Goal: Transaction & Acquisition: Purchase product/service

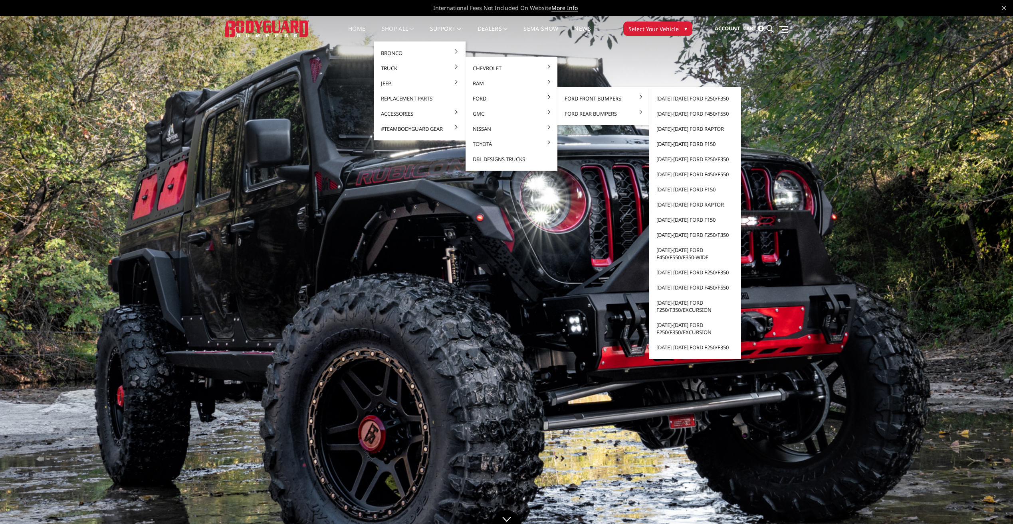
click at [681, 143] on link "[DATE]-[DATE] Ford F150" at bounding box center [694, 144] width 85 height 15
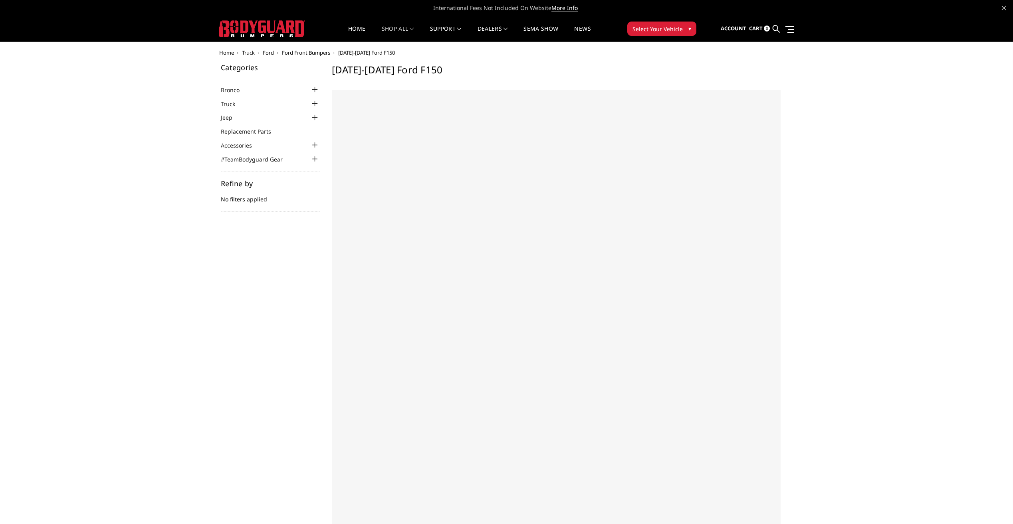
select select "US"
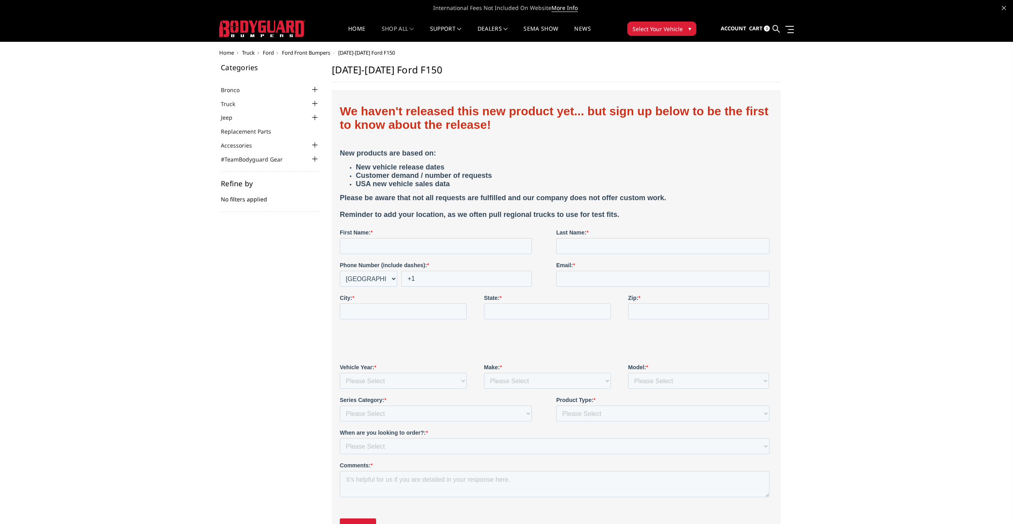
click at [363, 51] on span "[DATE]-[DATE] Ford F150" at bounding box center [366, 52] width 57 height 7
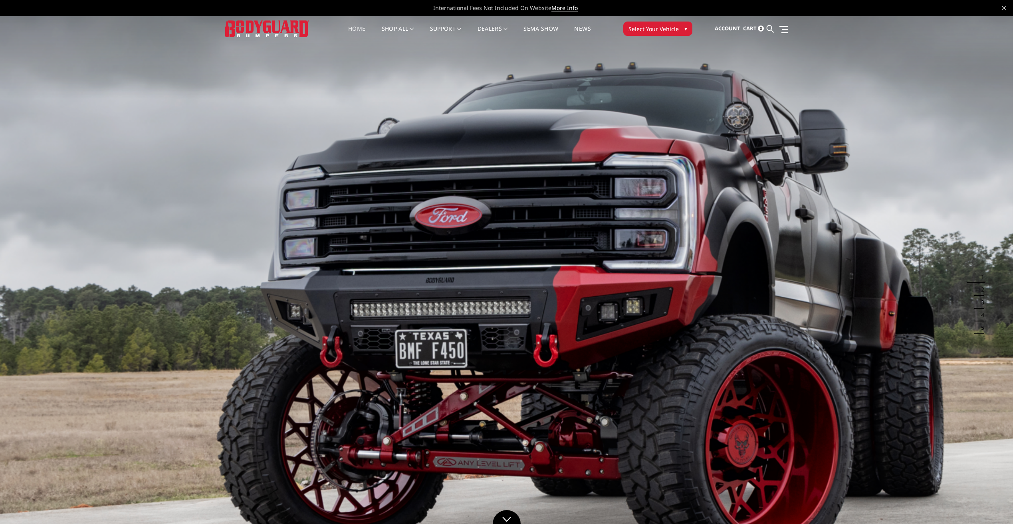
click at [354, 29] on link "Home" at bounding box center [356, 34] width 17 height 16
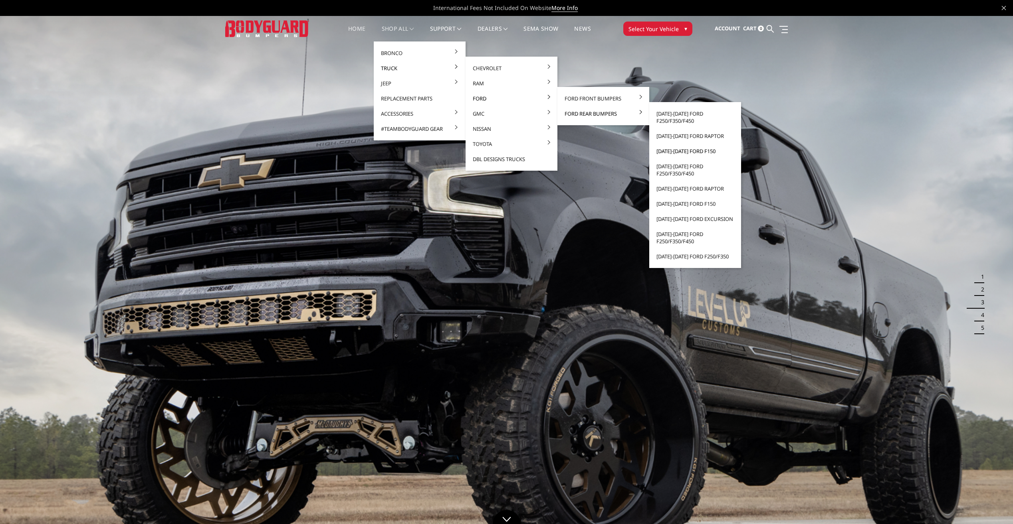
click at [686, 151] on link "[DATE]-[DATE] Ford F150" at bounding box center [694, 151] width 85 height 15
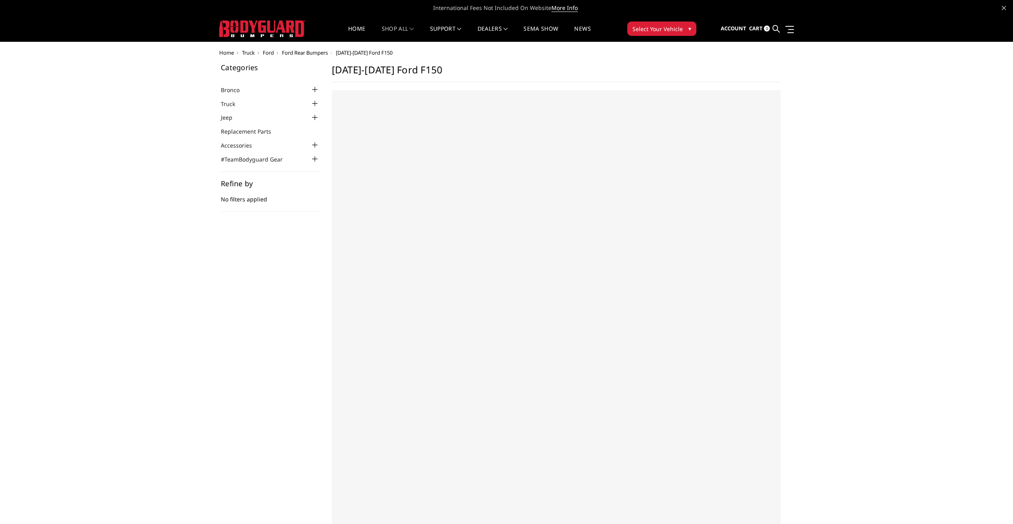
select select "US"
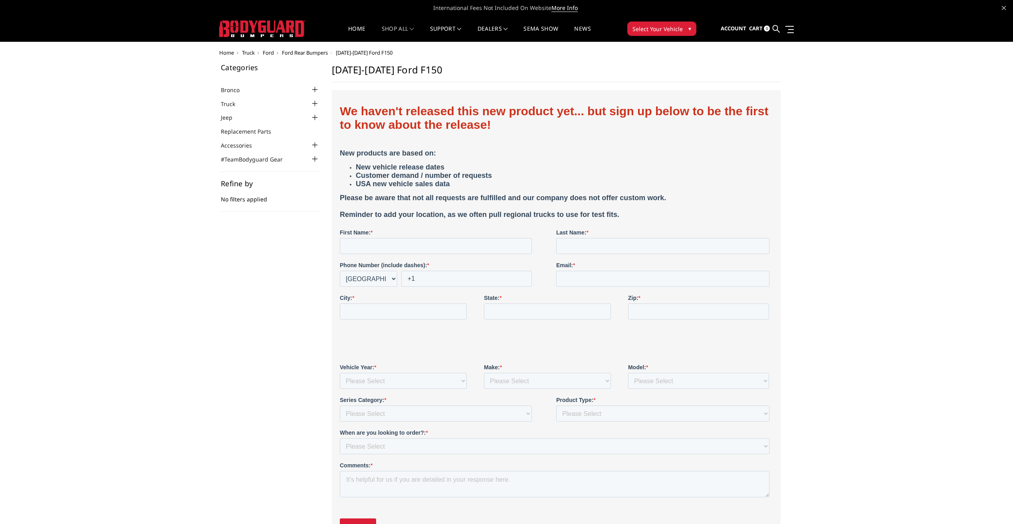
click at [314, 53] on span "Ford Rear Bumpers" at bounding box center [305, 52] width 46 height 7
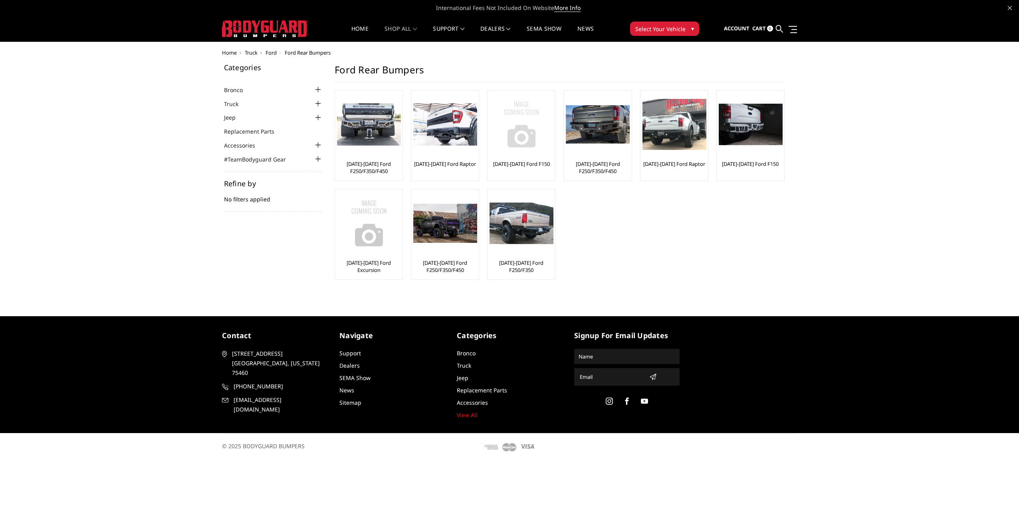
click at [522, 164] on link "[DATE]-[DATE] Ford F150" at bounding box center [521, 163] width 57 height 7
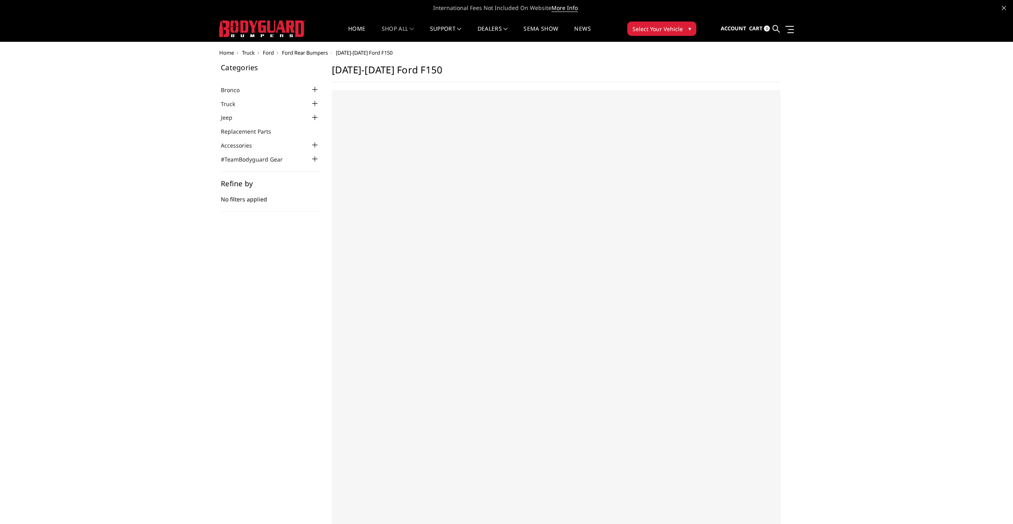
select select "US"
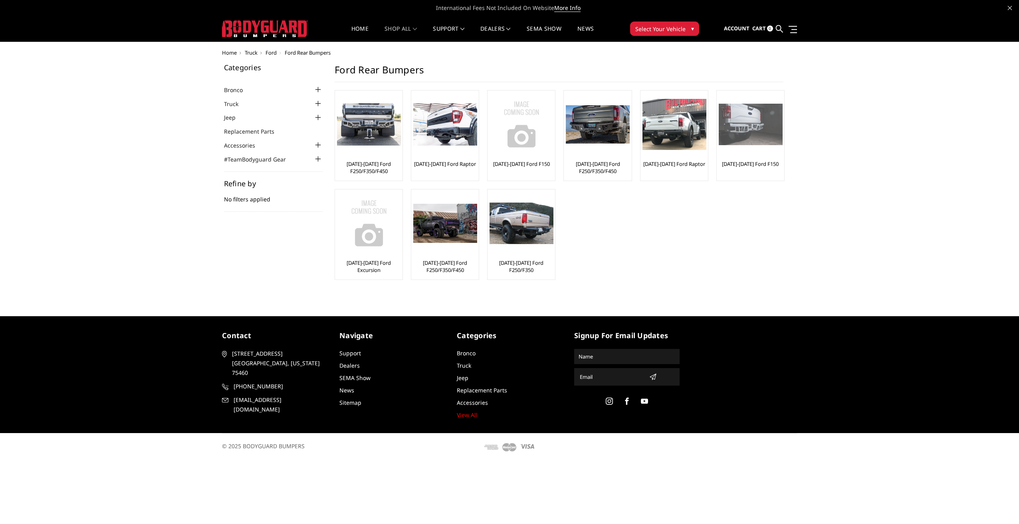
click at [764, 163] on link "[DATE]-[DATE] Ford F150" at bounding box center [750, 163] width 57 height 7
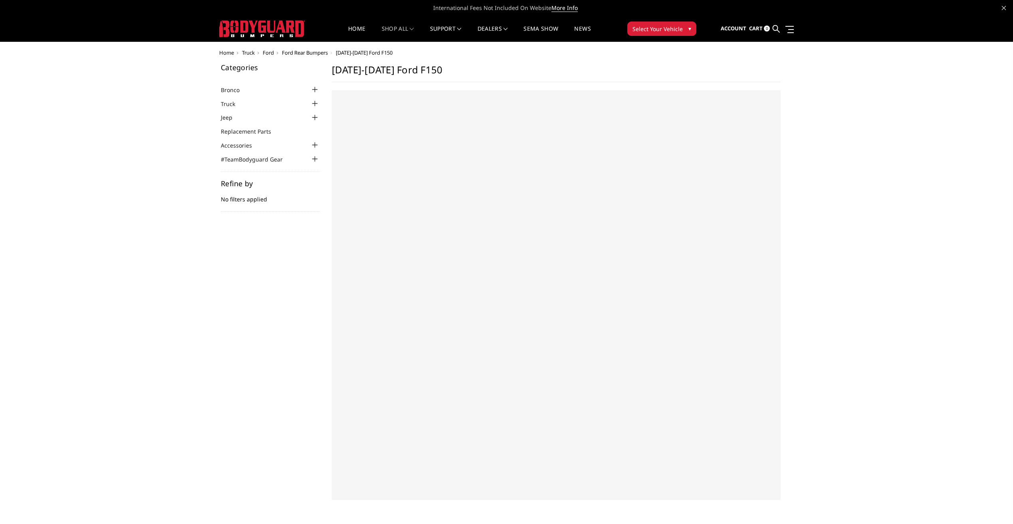
select select "US"
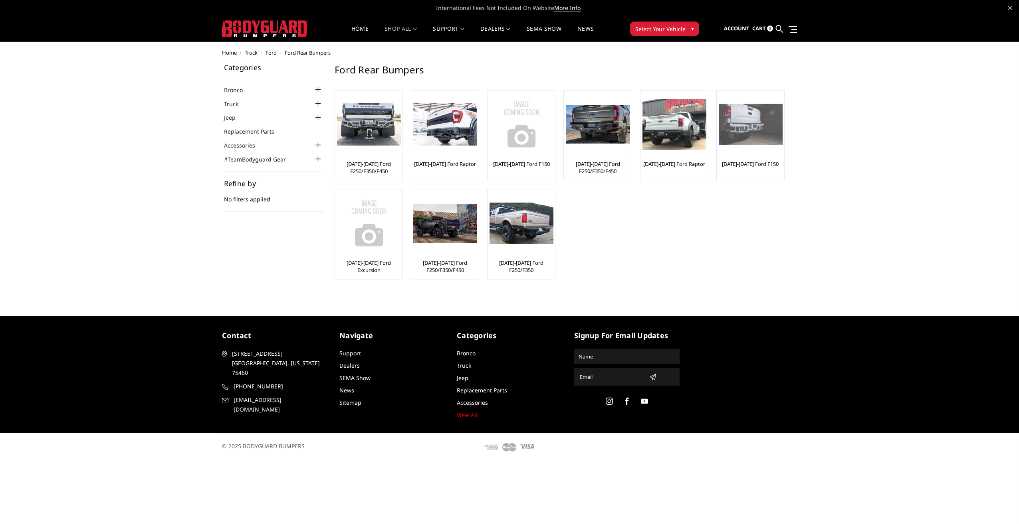
click at [744, 164] on link "[DATE]-[DATE] Ford F150" at bounding box center [750, 163] width 57 height 7
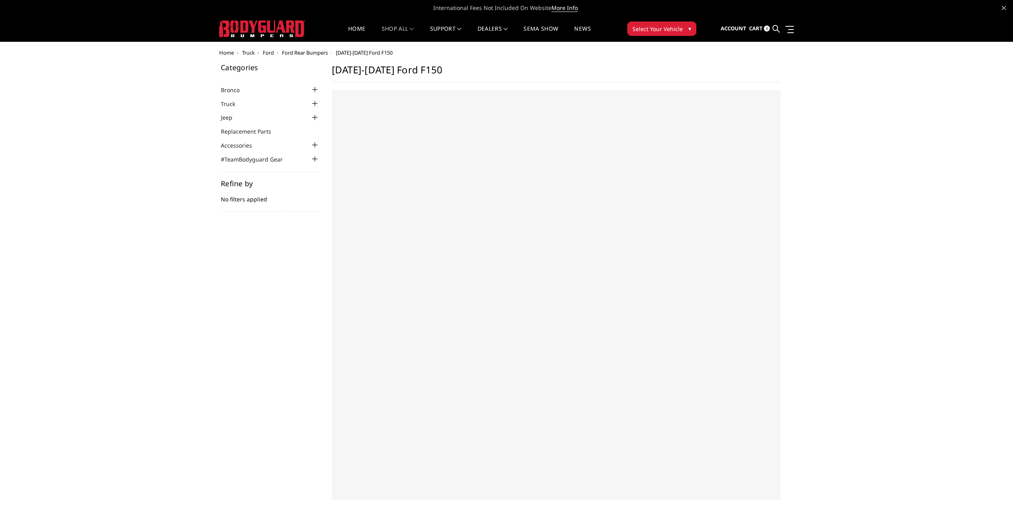
select select "US"
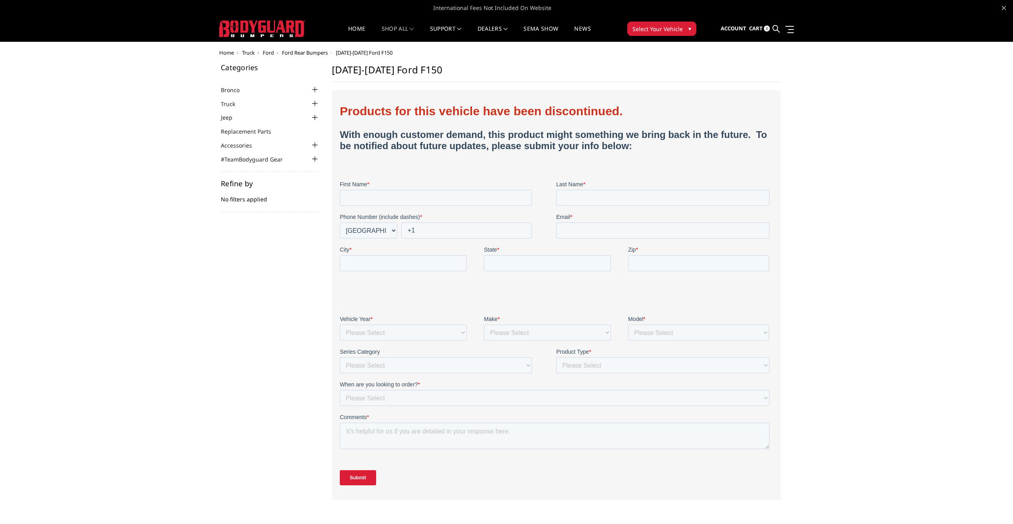
click at [564, 7] on link "More Info" at bounding box center [564, 8] width 26 height 8
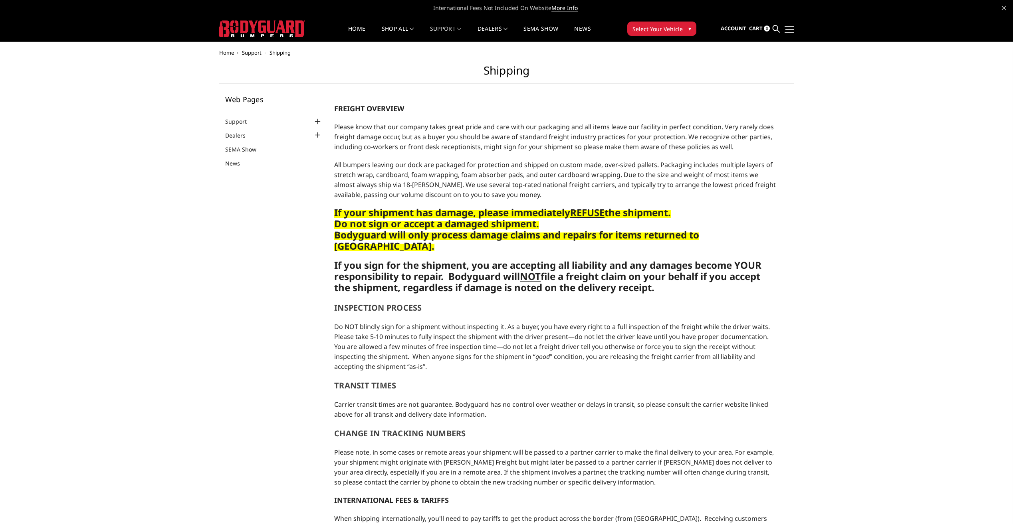
click at [791, 28] on link at bounding box center [787, 29] width 11 height 8
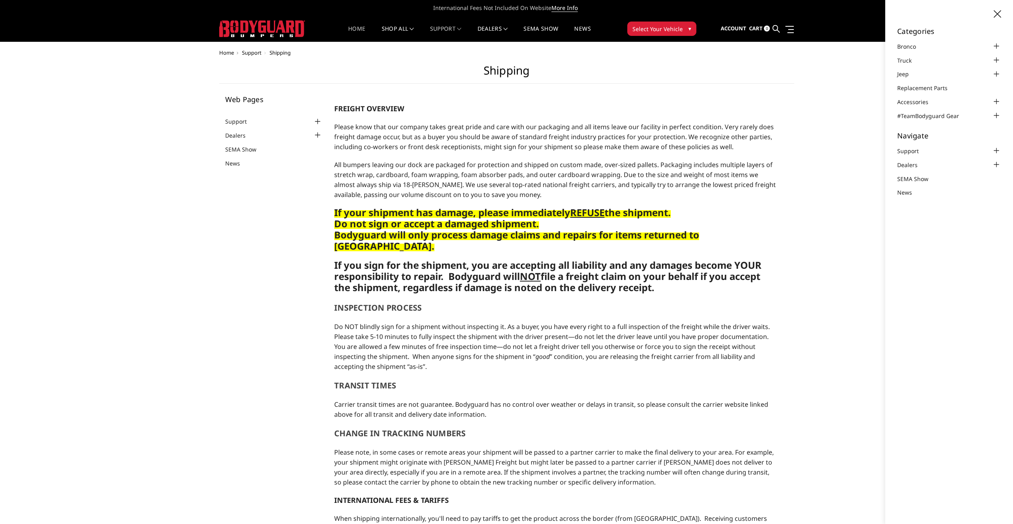
click at [351, 29] on link "Home" at bounding box center [356, 34] width 17 height 16
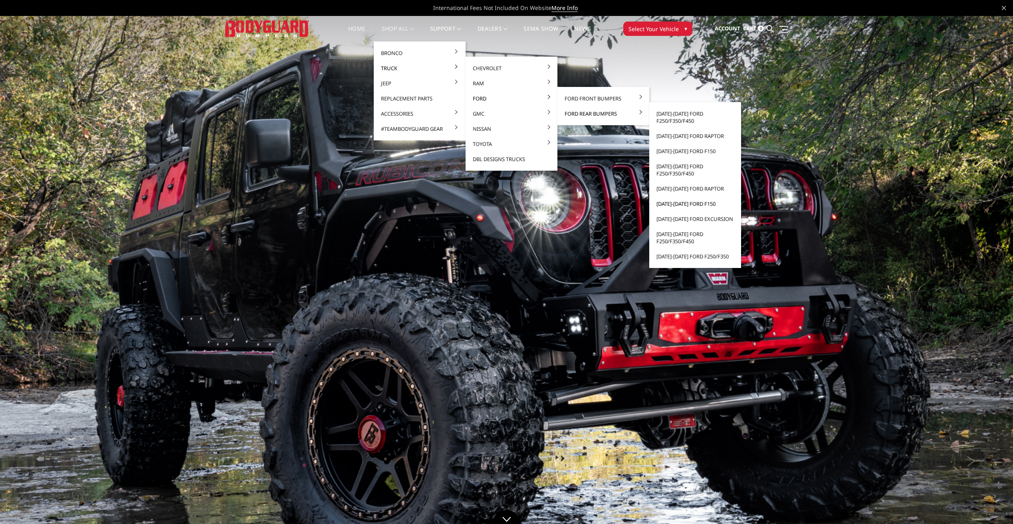
click at [679, 203] on link "[DATE]-[DATE] Ford F150" at bounding box center [694, 203] width 85 height 15
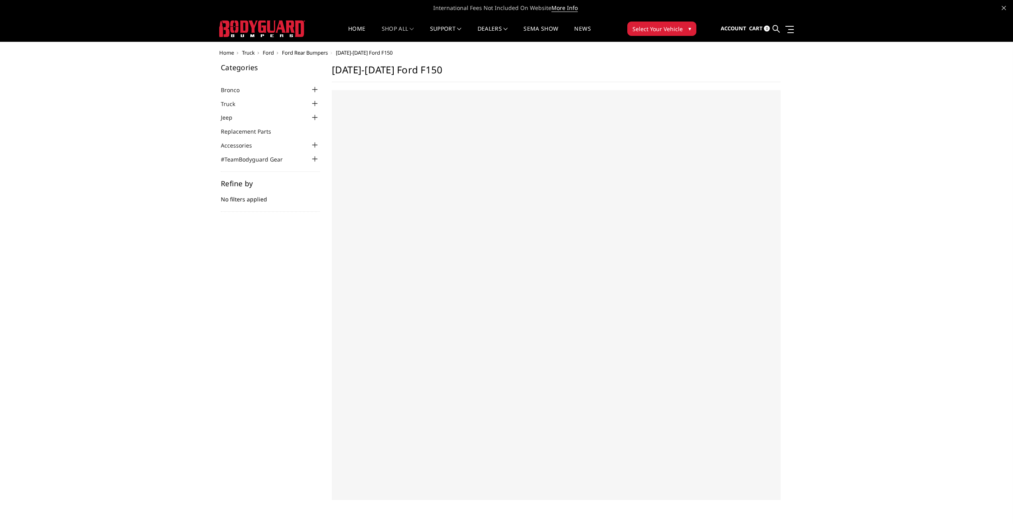
select select "US"
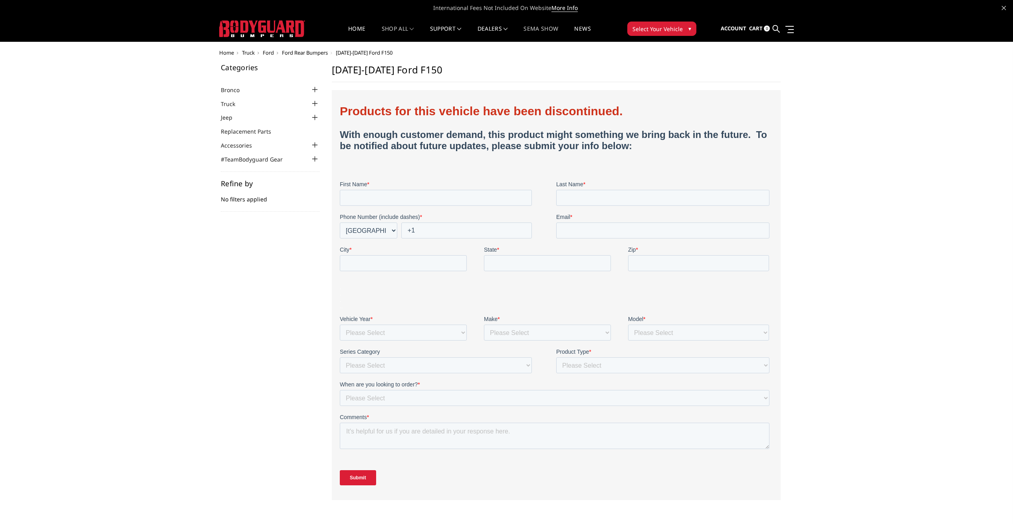
click at [547, 29] on link "SEMA Show" at bounding box center [540, 34] width 35 height 16
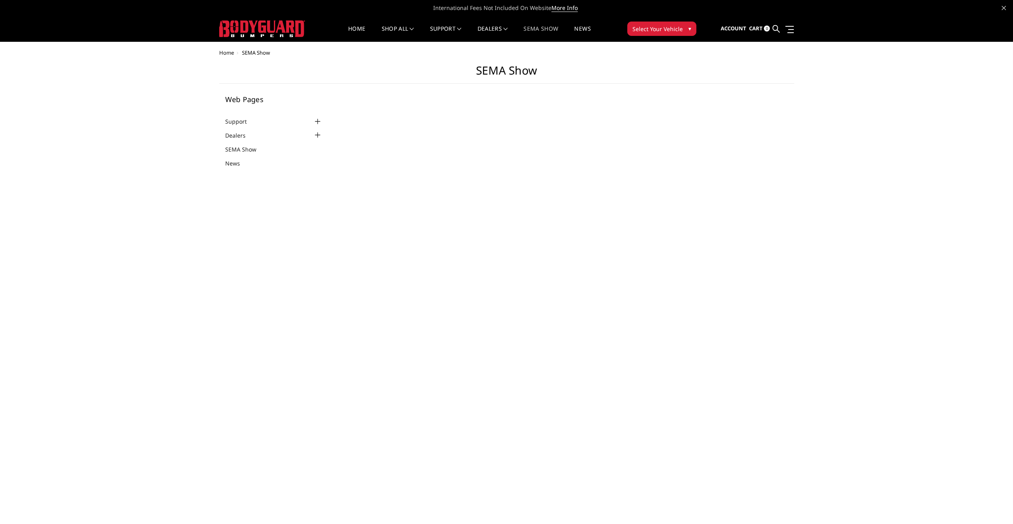
select select "US"
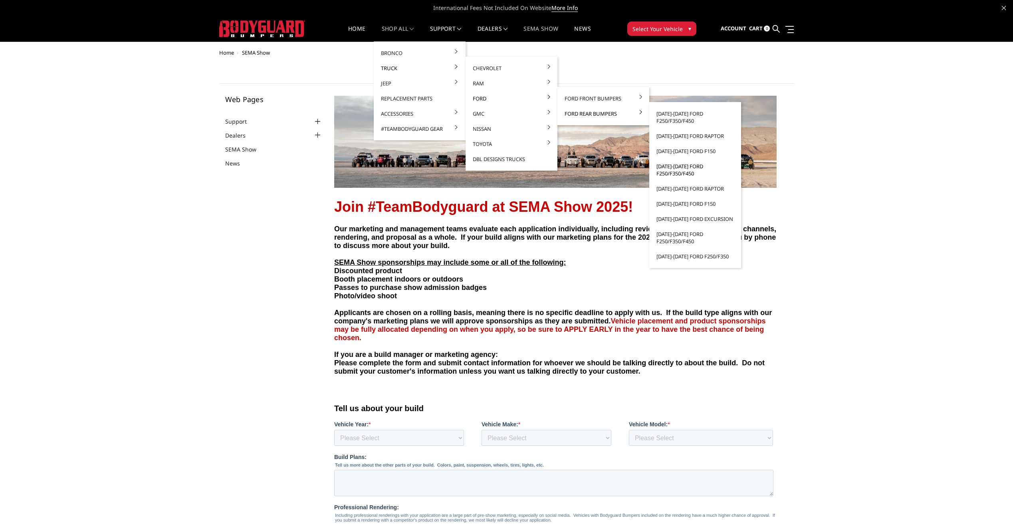
click at [682, 173] on link "[DATE]-[DATE] Ford F250/F350/F450" at bounding box center [694, 170] width 85 height 22
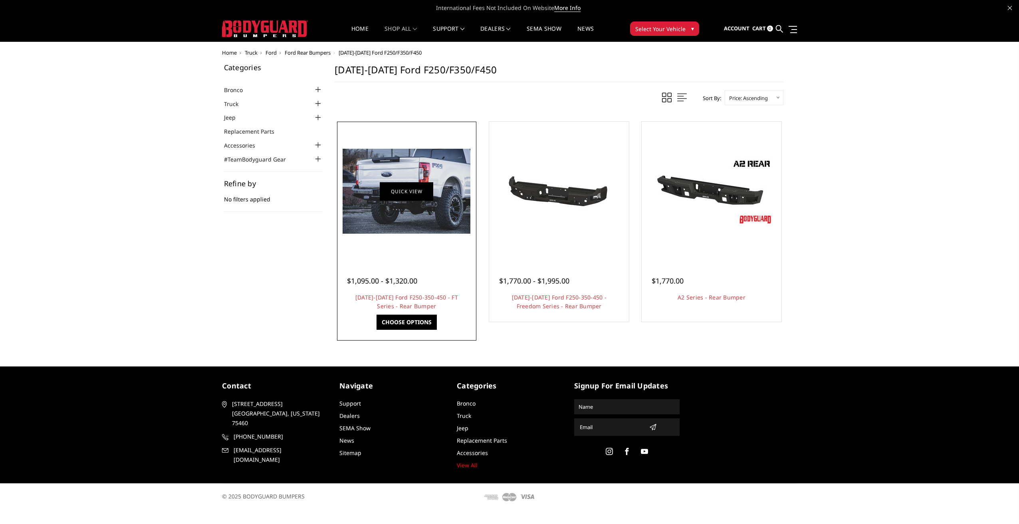
click at [399, 192] on link "Quick view" at bounding box center [406, 191] width 53 height 19
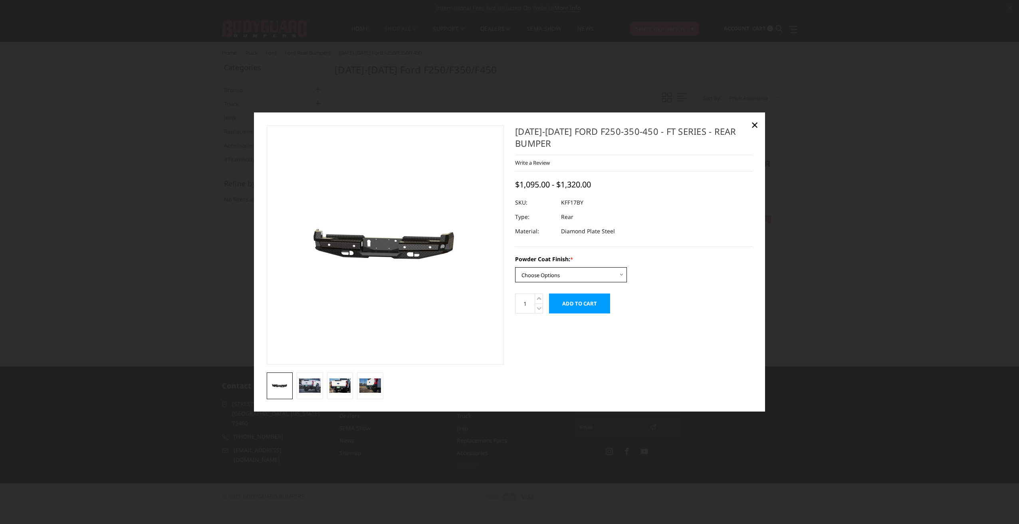
click at [613, 279] on select "Choose Options Bare Metal Gloss Black Powder Coat Textured Black Powder Coat" at bounding box center [571, 274] width 112 height 15
click at [312, 382] on img at bounding box center [310, 386] width 22 height 14
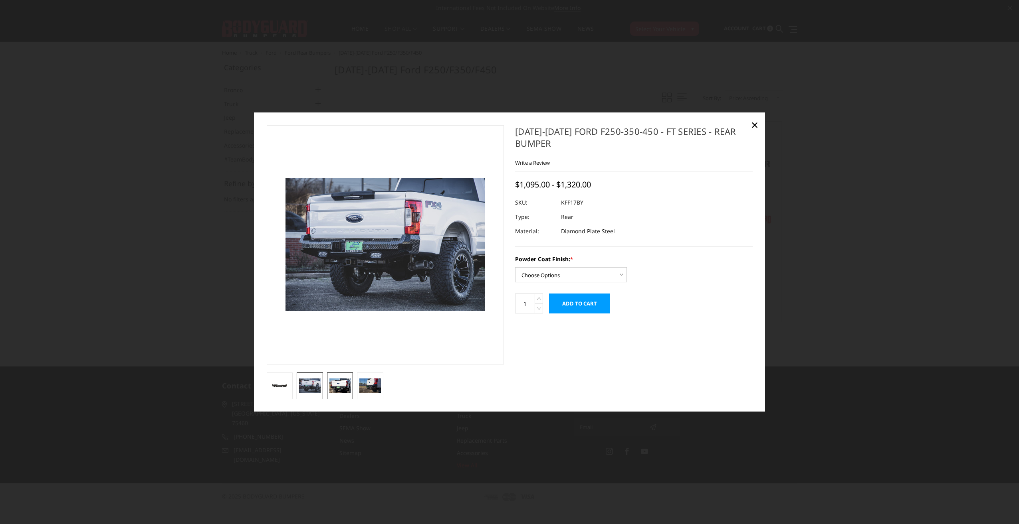
click at [334, 384] on img at bounding box center [340, 386] width 22 height 14
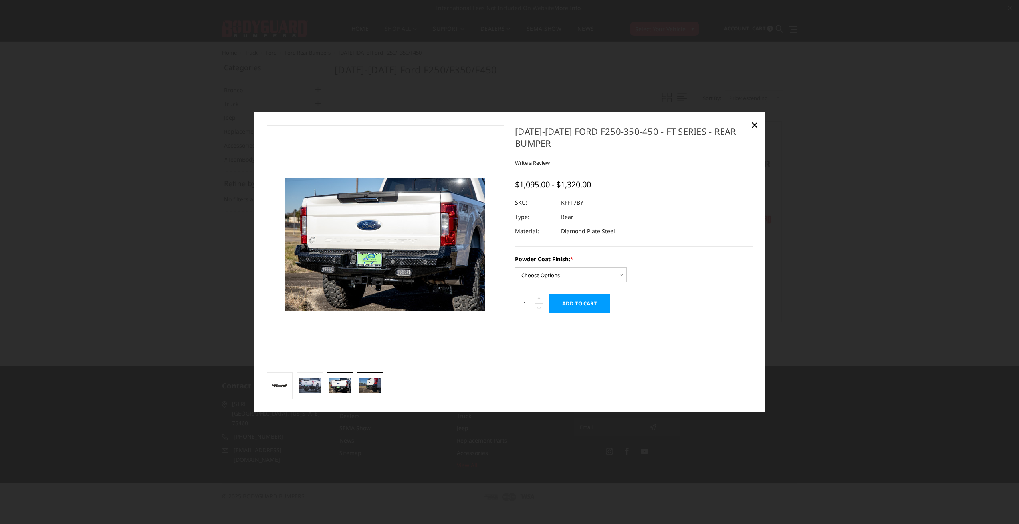
click at [363, 384] on img at bounding box center [370, 386] width 22 height 14
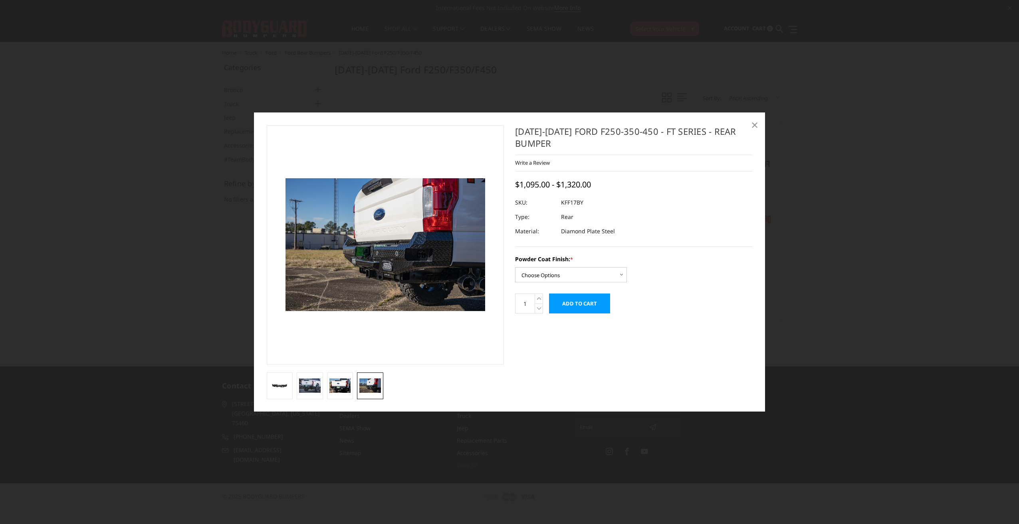
click at [756, 125] on span "×" at bounding box center [754, 124] width 7 height 17
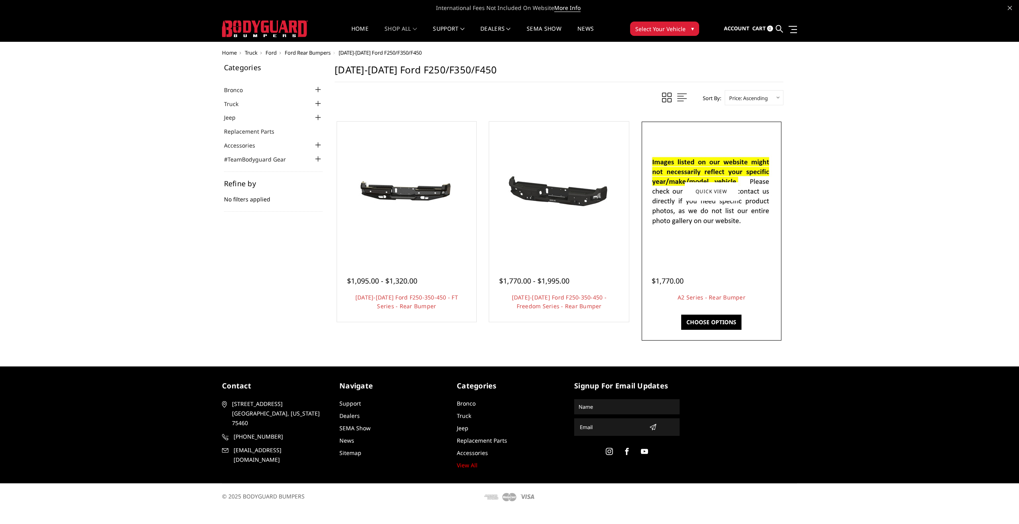
click at [701, 323] on link "Choose Options" at bounding box center [711, 322] width 60 height 15
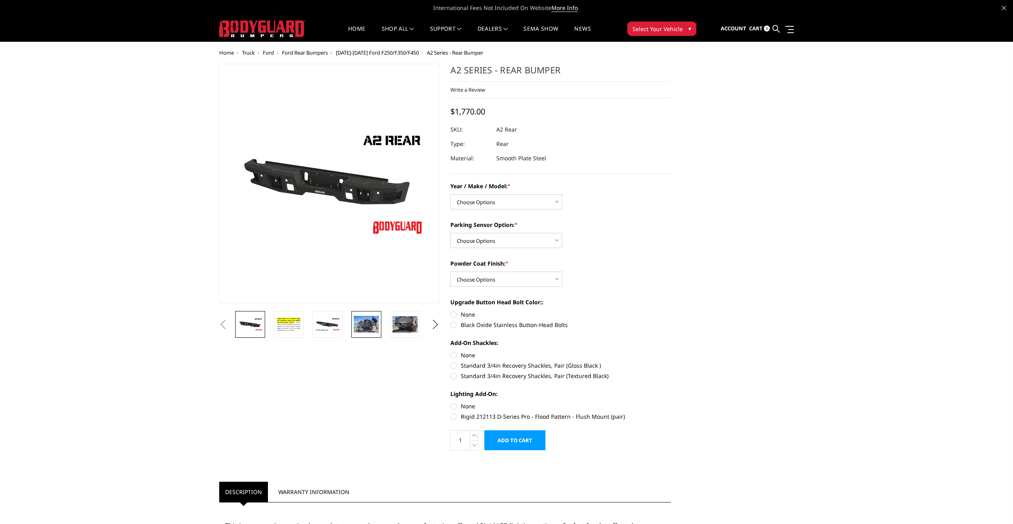
click at [374, 327] on img at bounding box center [366, 324] width 25 height 17
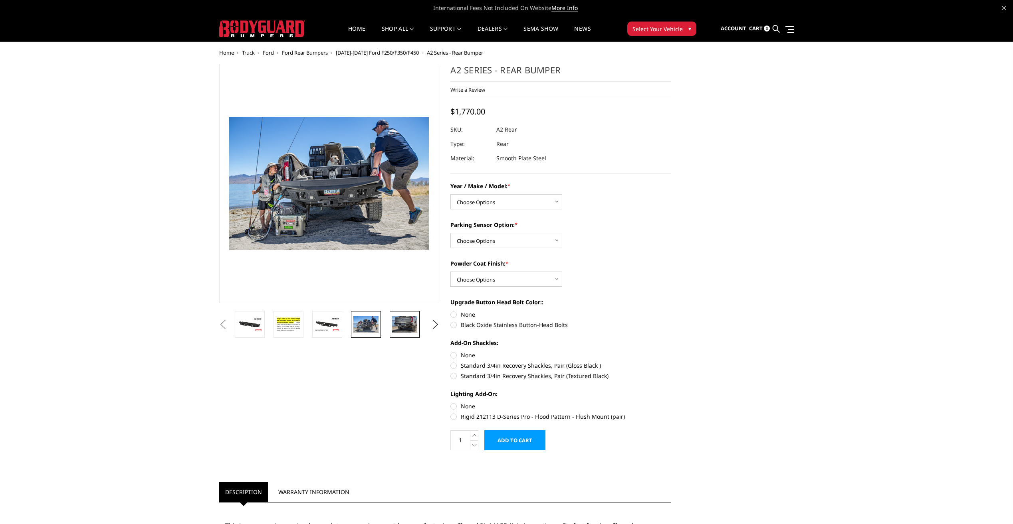
click at [399, 326] on img at bounding box center [404, 325] width 25 height 16
